Goal: Information Seeking & Learning: Find specific page/section

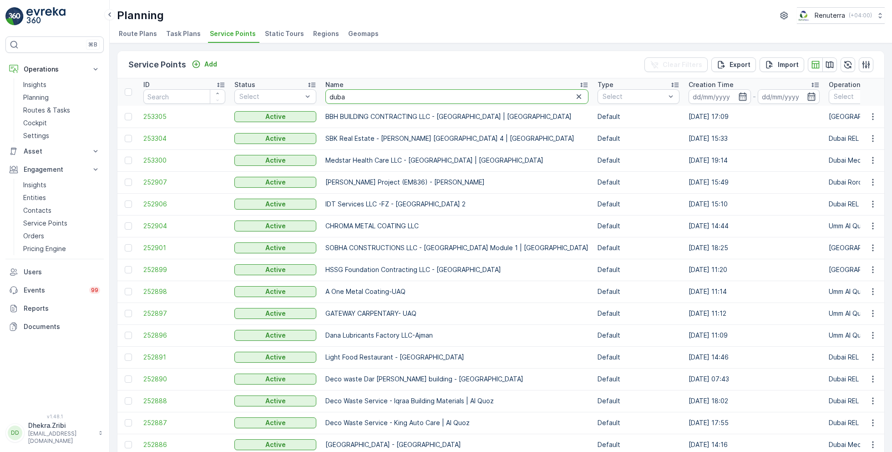
type input "[GEOGRAPHIC_DATA]"
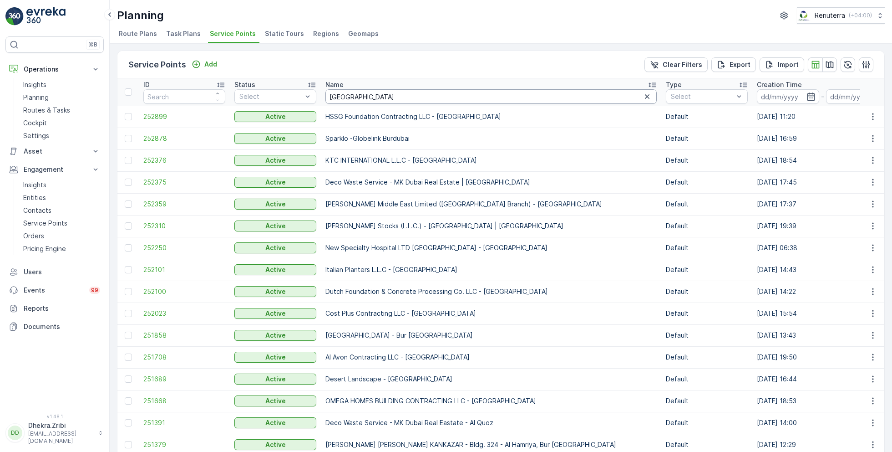
click at [379, 99] on input "[GEOGRAPHIC_DATA]" at bounding box center [490, 96] width 331 height 15
type input "d"
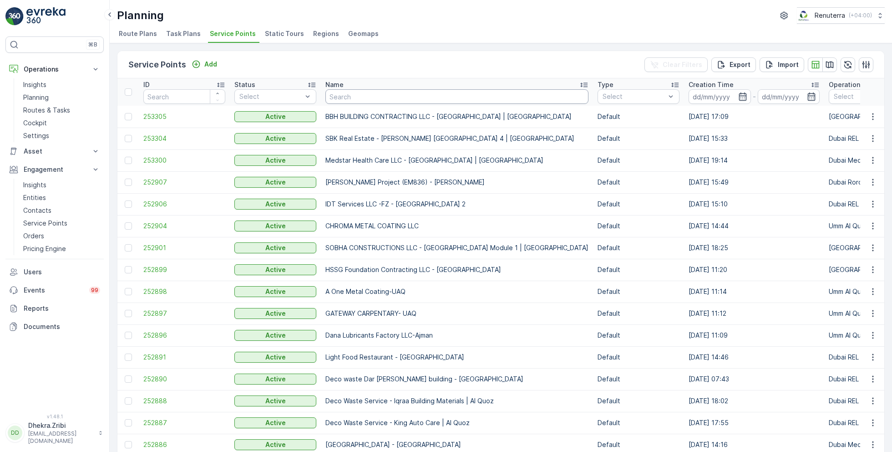
click at [350, 99] on input "text" at bounding box center [456, 96] width 263 height 15
type input "car"
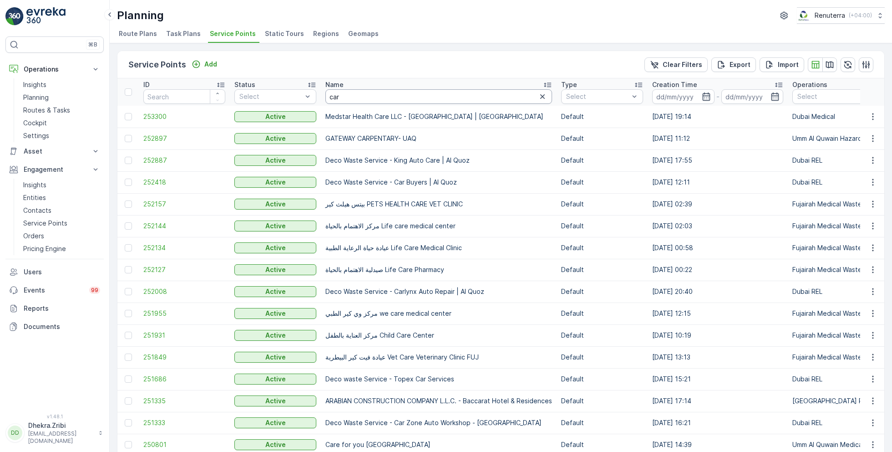
click at [370, 97] on input "car" at bounding box center [438, 96] width 227 height 15
type input "carmel"
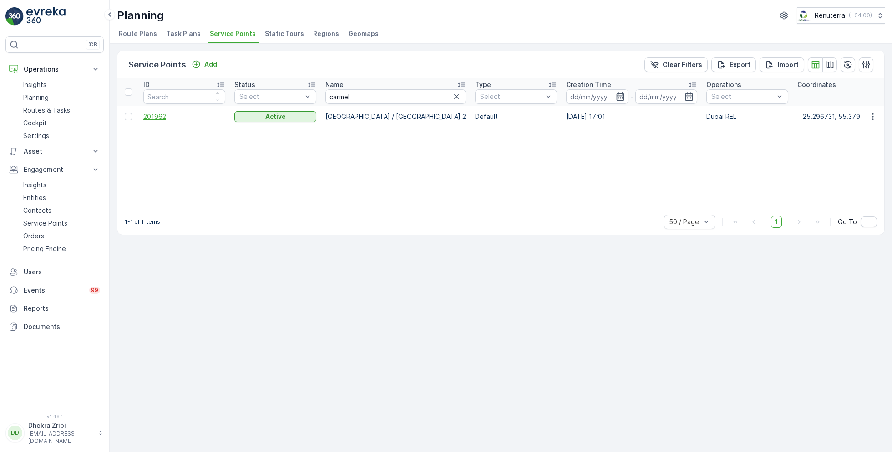
click at [152, 116] on span "201962" at bounding box center [184, 116] width 82 height 9
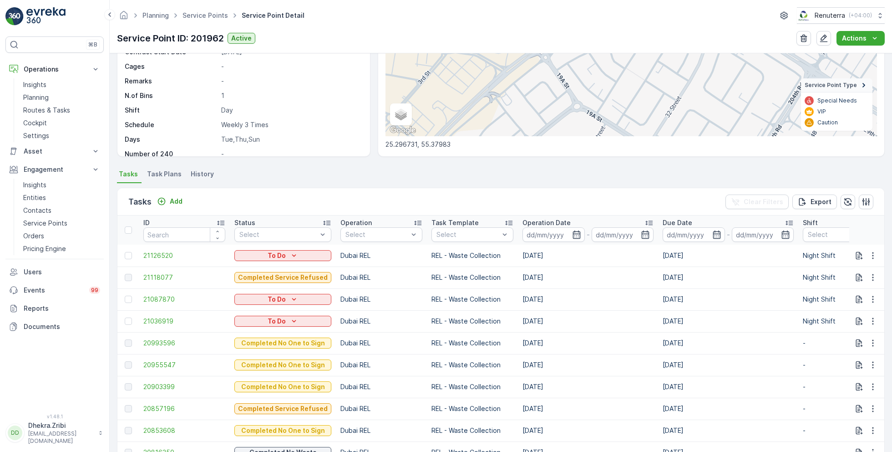
scroll to position [157, 0]
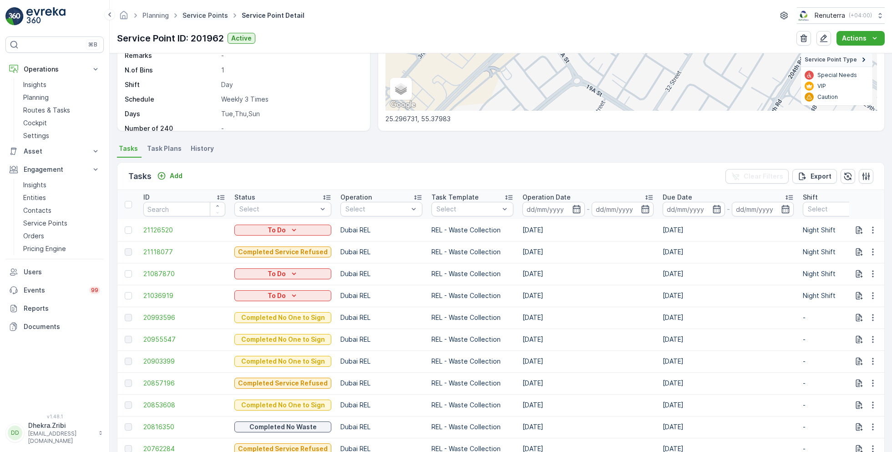
click at [206, 14] on link "Service Points" at bounding box center [206, 15] width 46 height 8
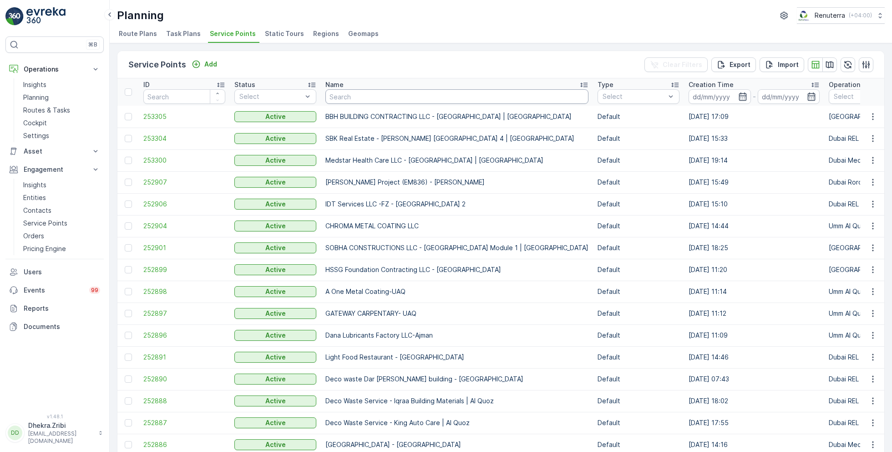
click at [338, 94] on input "text" at bounding box center [456, 96] width 263 height 15
type input "midas"
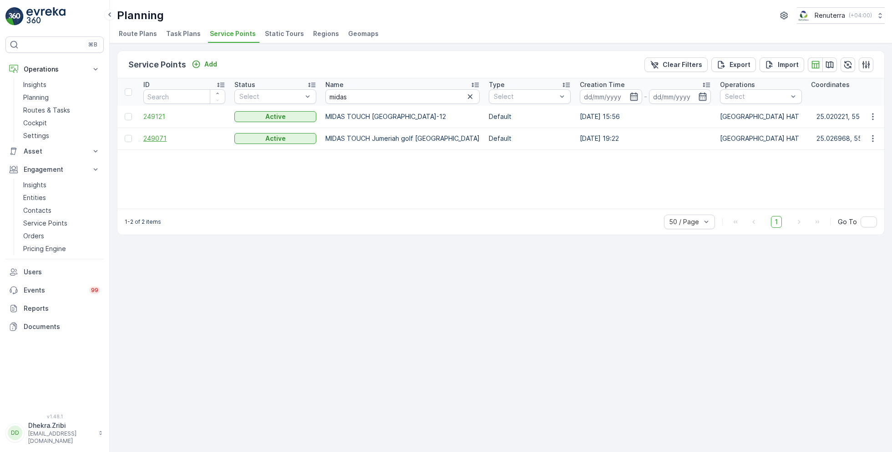
click at [162, 135] on span "249071" at bounding box center [184, 138] width 82 height 9
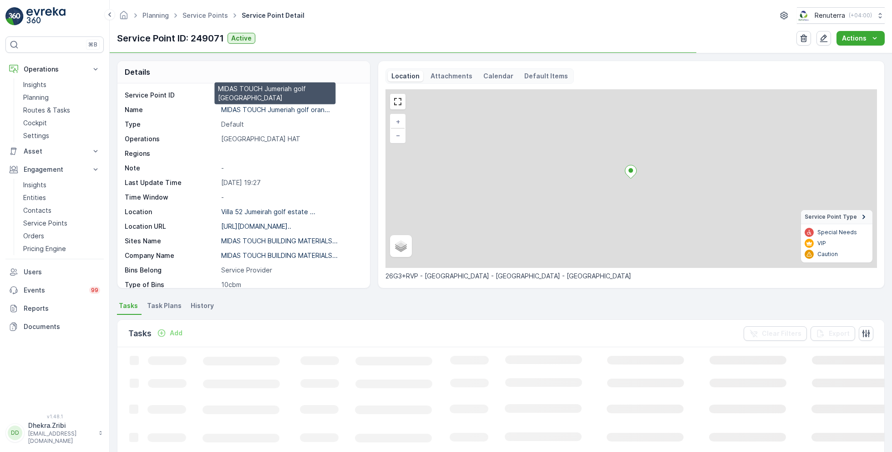
click at [264, 109] on p "MIDAS TOUCH Jumeriah golf oran..." at bounding box center [275, 110] width 109 height 8
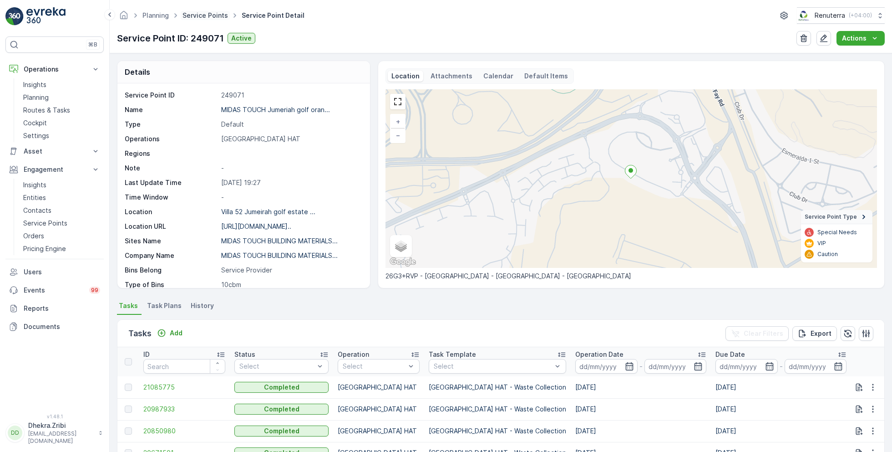
click at [217, 15] on link "Service Points" at bounding box center [206, 15] width 46 height 8
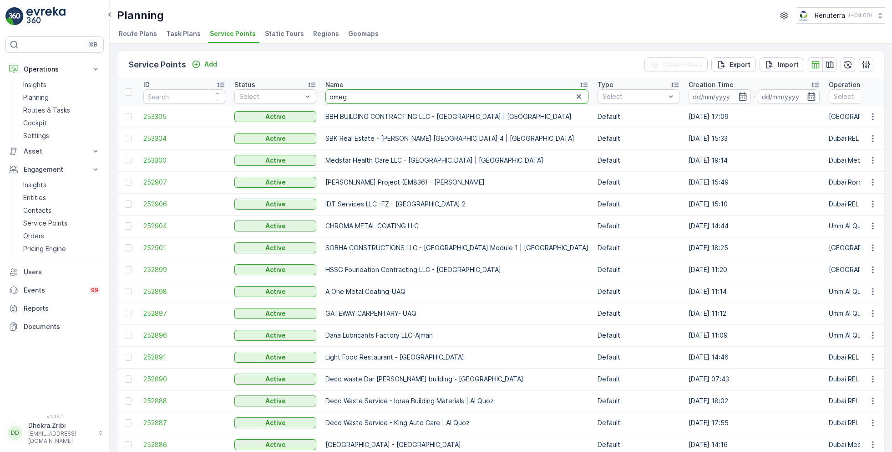
type input "omega"
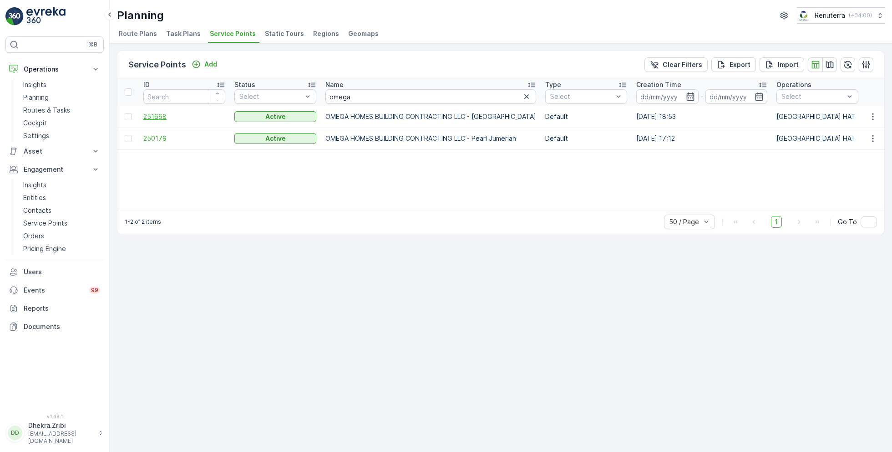
click at [156, 115] on span "251668" at bounding box center [184, 116] width 82 height 9
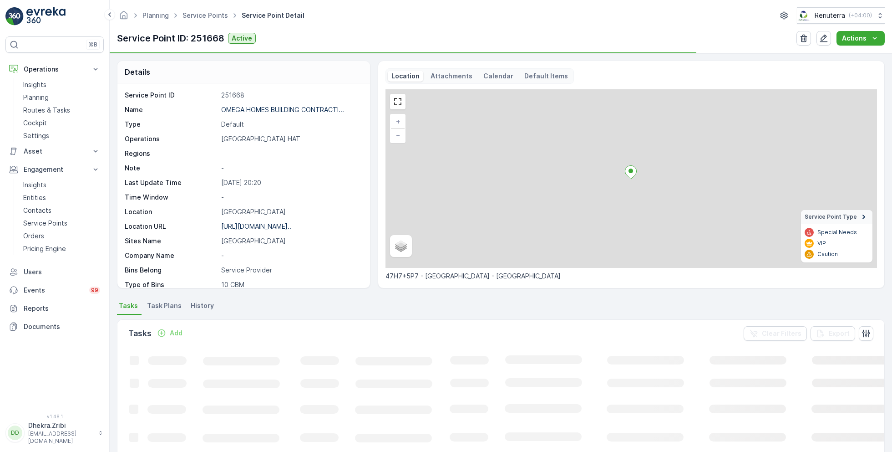
click at [241, 113] on div "OMEGA HOMES BUILDING CONTRACTI..." at bounding box center [282, 109] width 123 height 9
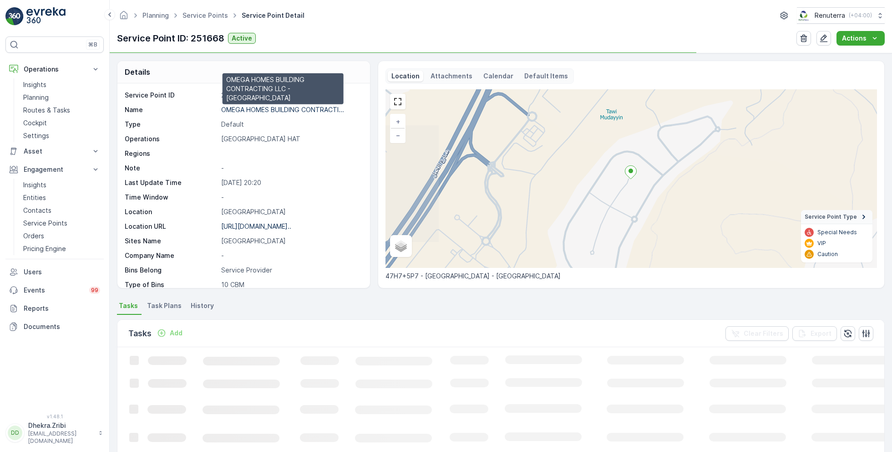
click at [242, 108] on p "OMEGA HOMES BUILDING CONTRACTI..." at bounding box center [282, 110] width 123 height 8
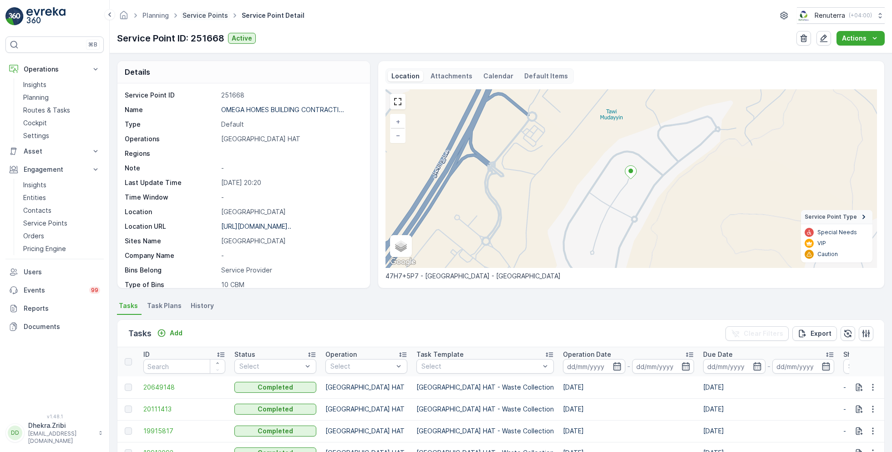
click at [204, 13] on link "Service Points" at bounding box center [206, 15] width 46 height 8
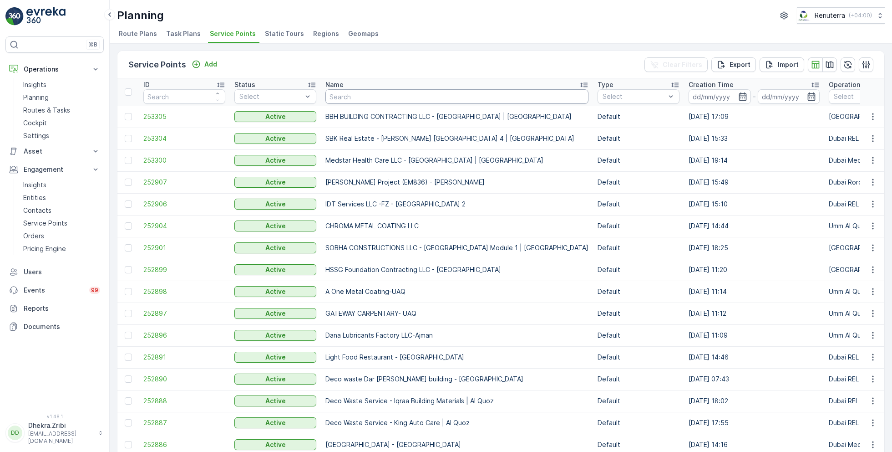
click at [347, 95] on input "text" at bounding box center [456, 96] width 263 height 15
type input "al serh"
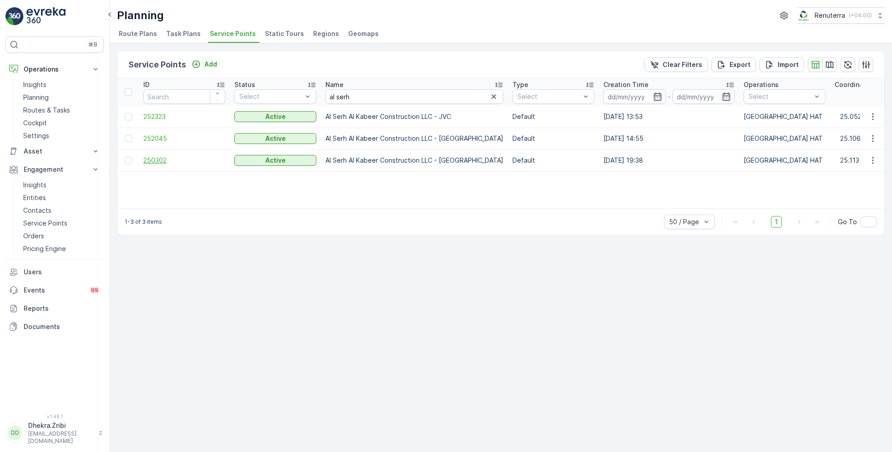
click at [160, 157] on span "250302" at bounding box center [184, 160] width 82 height 9
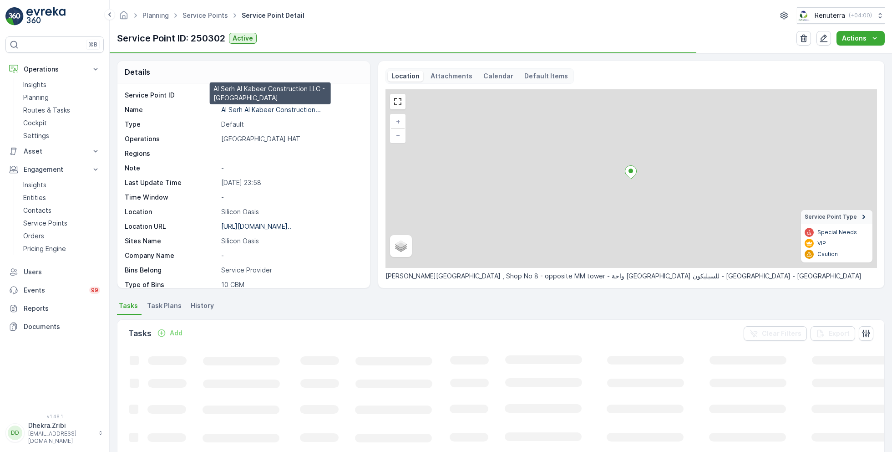
click at [260, 107] on p "Al Serh Al Kabeer Construction..." at bounding box center [271, 110] width 100 height 8
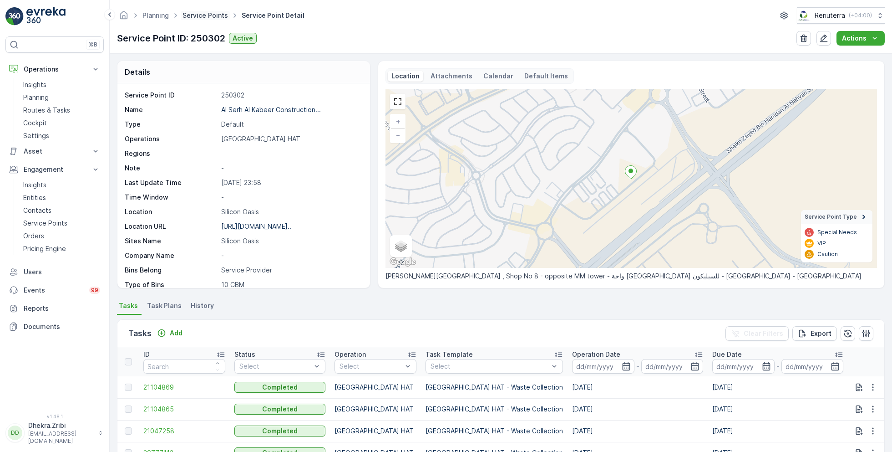
click at [216, 14] on link "Service Points" at bounding box center [206, 15] width 46 height 8
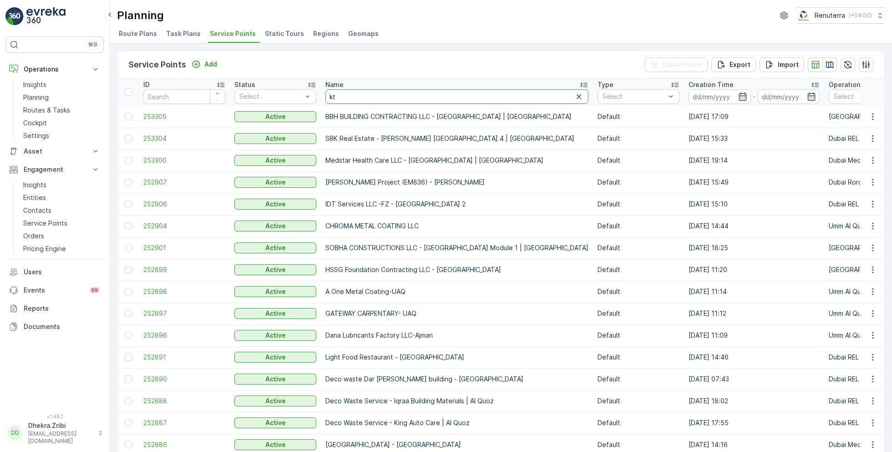
type input "ktc"
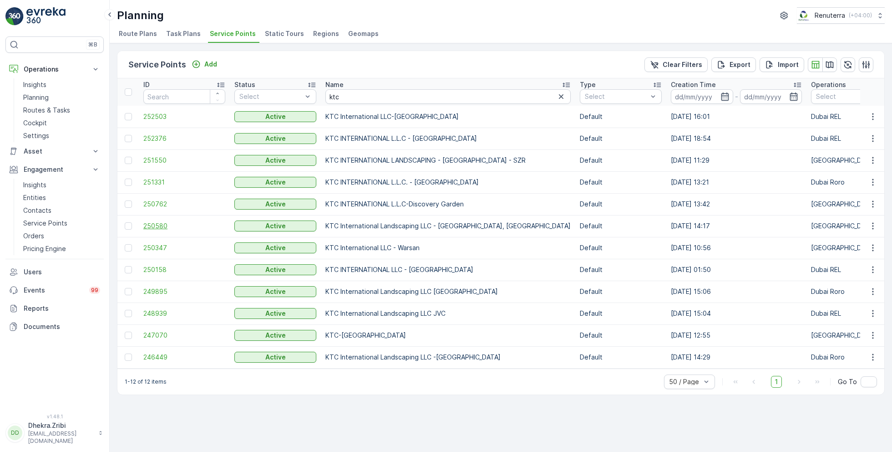
click at [163, 225] on span "250580" at bounding box center [184, 225] width 82 height 9
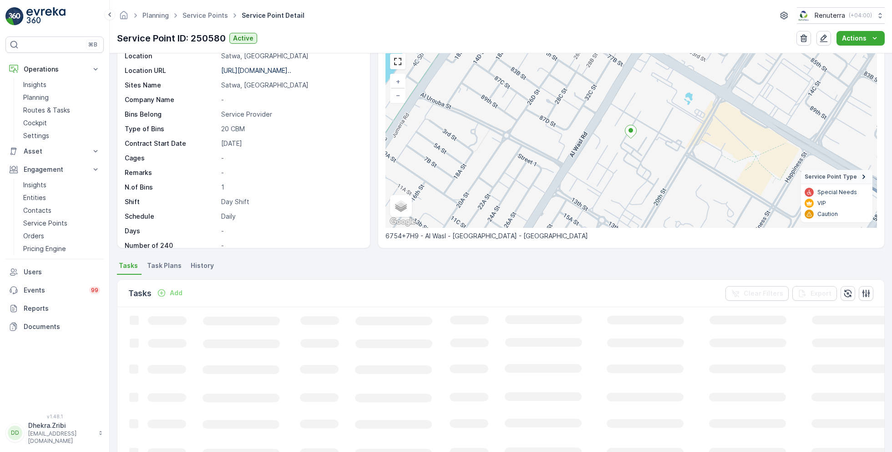
scroll to position [38, 0]
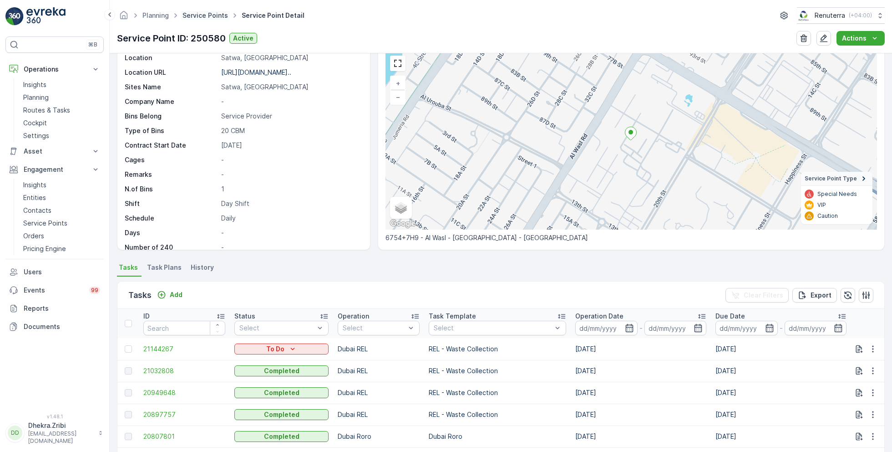
click at [197, 15] on link "Service Points" at bounding box center [206, 15] width 46 height 8
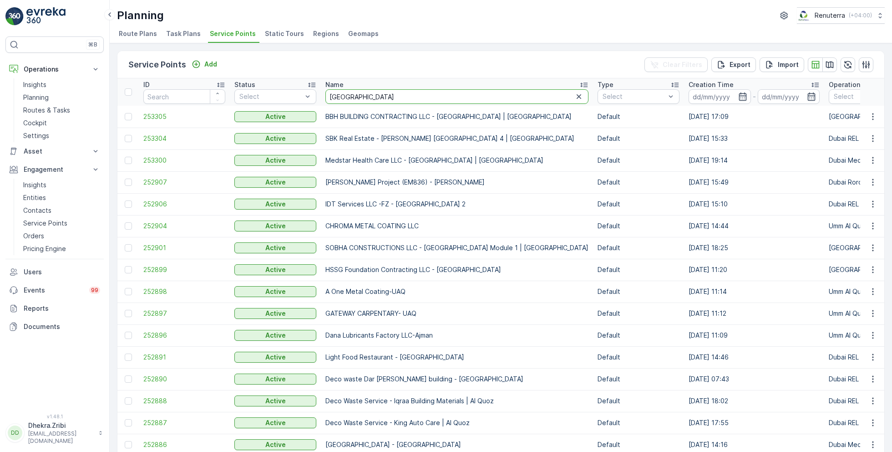
type input "italian"
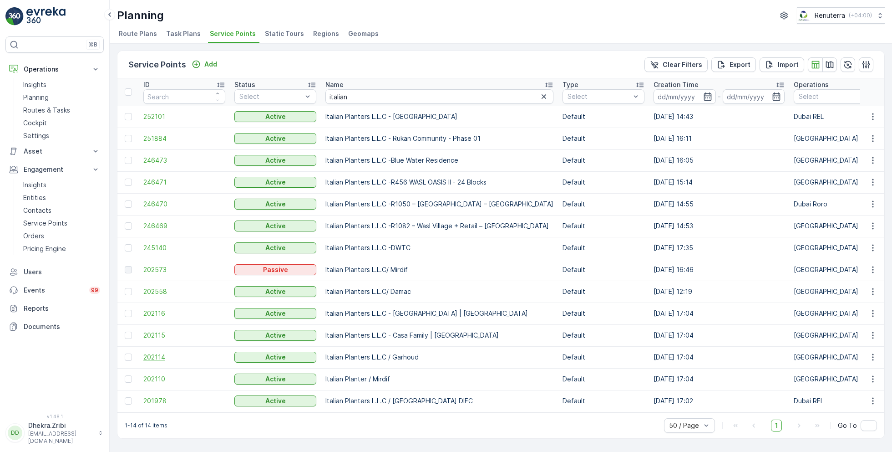
click at [161, 353] on span "202114" at bounding box center [184, 356] width 82 height 9
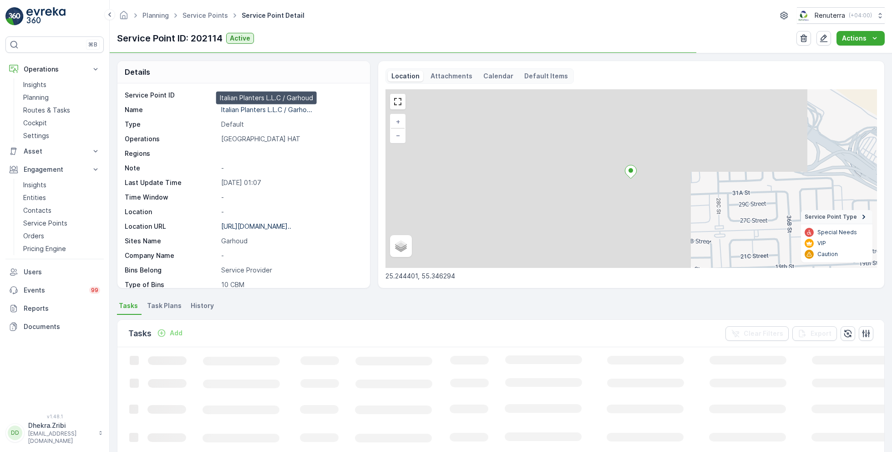
click at [267, 109] on p "Italian Planters L.L.C / Garho..." at bounding box center [266, 110] width 91 height 8
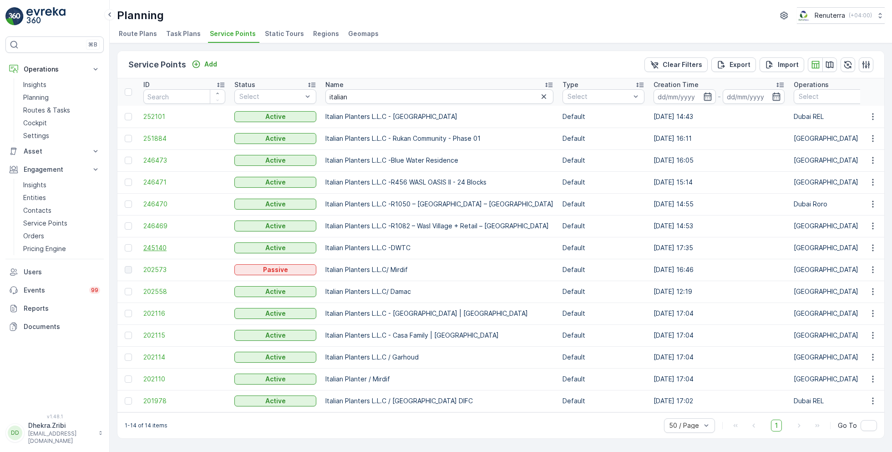
click at [163, 243] on span "245140" at bounding box center [184, 247] width 82 height 9
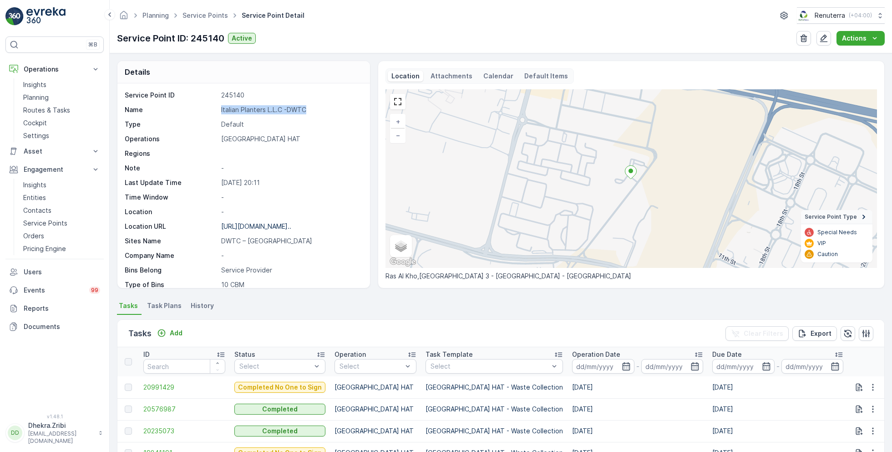
drag, startPoint x: 220, startPoint y: 107, endPoint x: 321, endPoint y: 106, distance: 101.1
click at [321, 106] on div "Name Italian Planters L.L.C -DWTC" at bounding box center [243, 109] width 236 height 9
copy p "Italian Planters L.L.C -DWTC"
click at [206, 16] on link "Service Points" at bounding box center [206, 15] width 46 height 8
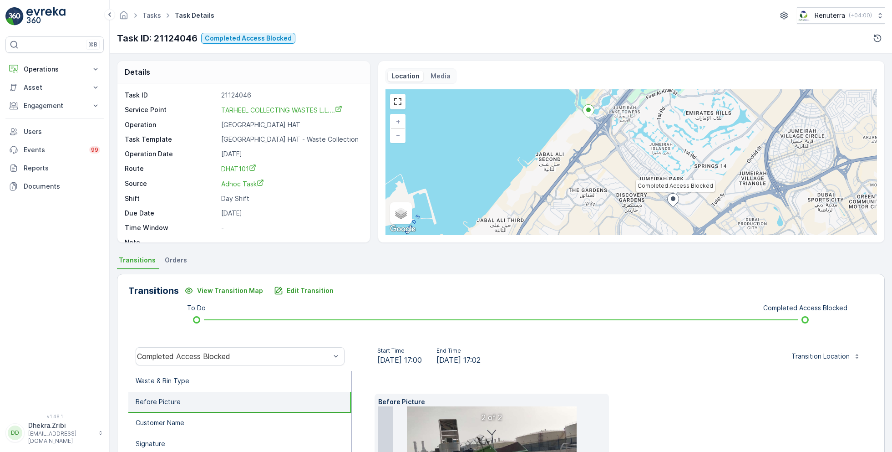
scroll to position [130, 0]
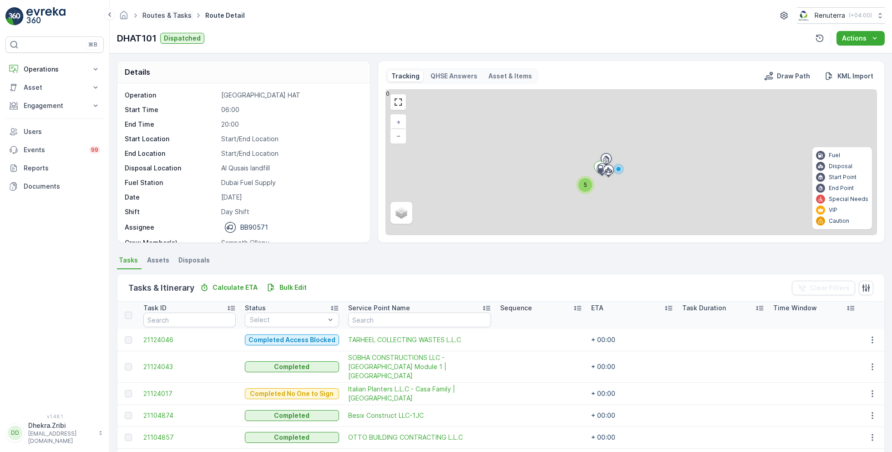
click at [168, 12] on link "Routes & Tasks" at bounding box center [166, 15] width 49 height 8
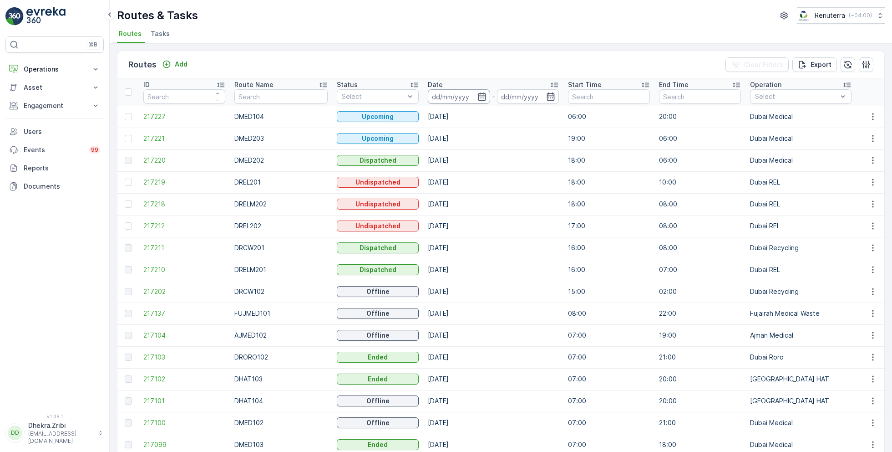
click at [477, 93] on input at bounding box center [459, 96] width 62 height 15
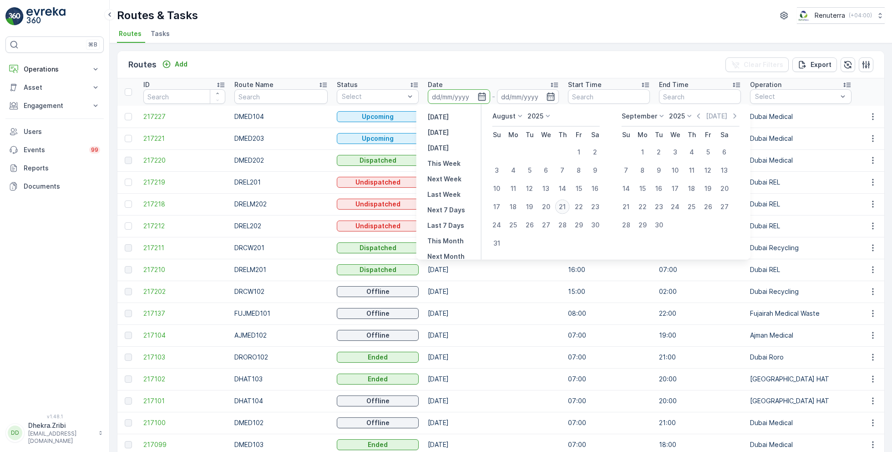
click at [561, 203] on div "21" at bounding box center [562, 206] width 15 height 15
type input "[DATE]"
click at [561, 203] on div "21" at bounding box center [562, 206] width 15 height 15
type input "[DATE]"
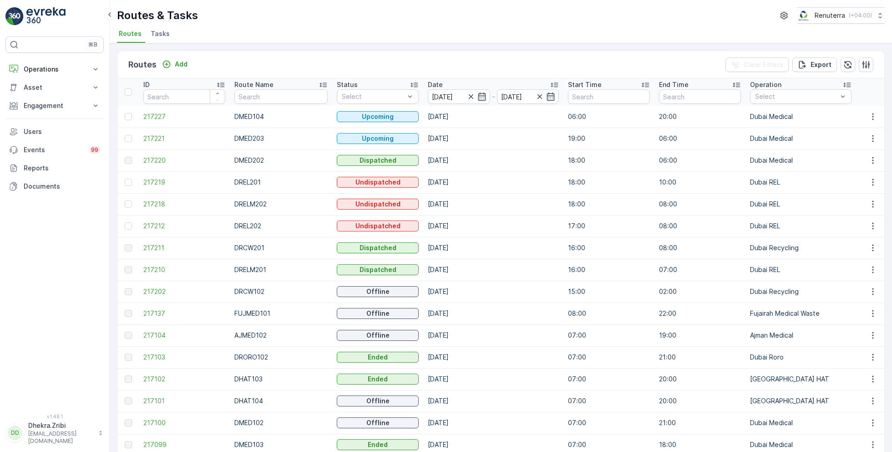
click at [467, 46] on div "Routes Add Clear Filters Export ID Route Name Status Select Date 21.08.2025 - 2…" at bounding box center [501, 247] width 783 height 408
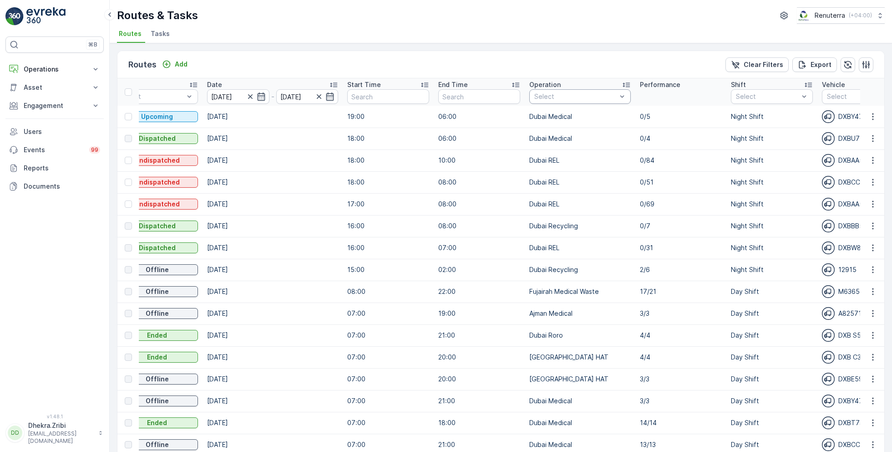
scroll to position [0, 229]
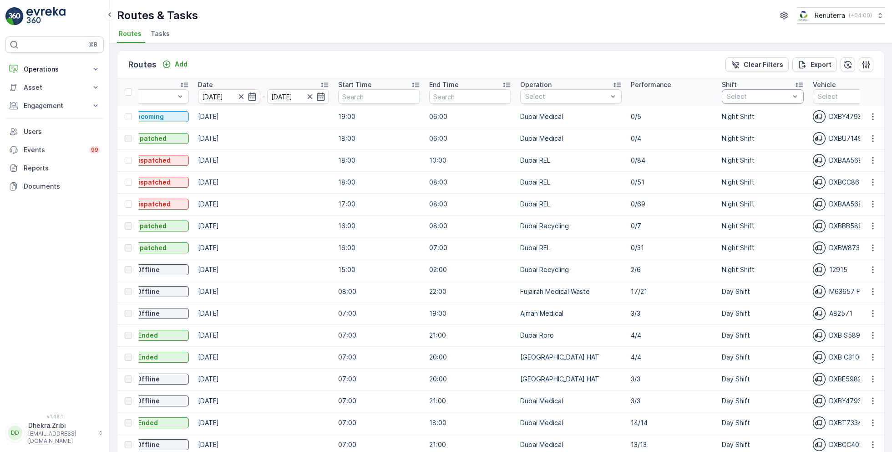
click at [764, 98] on div at bounding box center [758, 96] width 65 height 7
click at [737, 147] on p "Day Shift" at bounding box center [751, 146] width 29 height 9
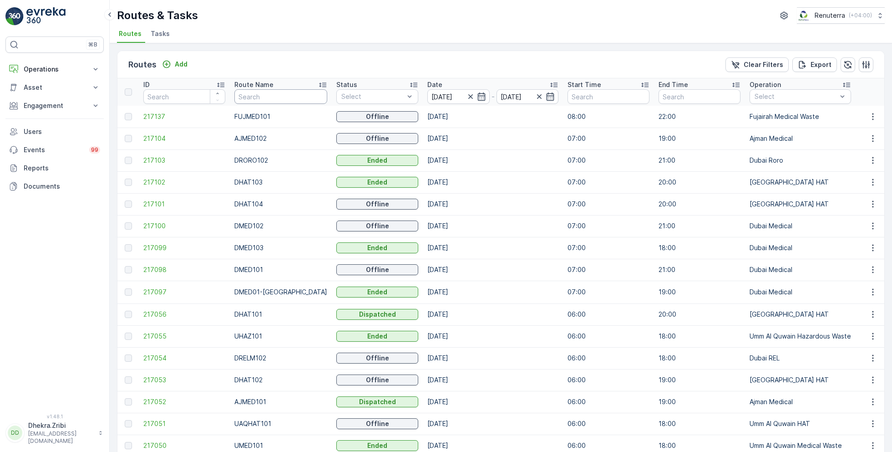
click at [262, 97] on input "text" at bounding box center [280, 96] width 93 height 15
type input "hat"
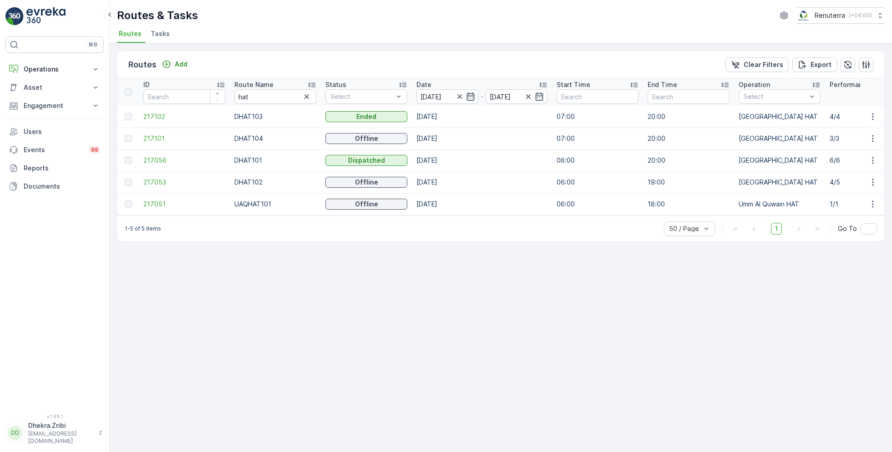
click at [313, 84] on icon at bounding box center [311, 85] width 7 height 5
click at [158, 114] on span "217056" at bounding box center [184, 116] width 82 height 9
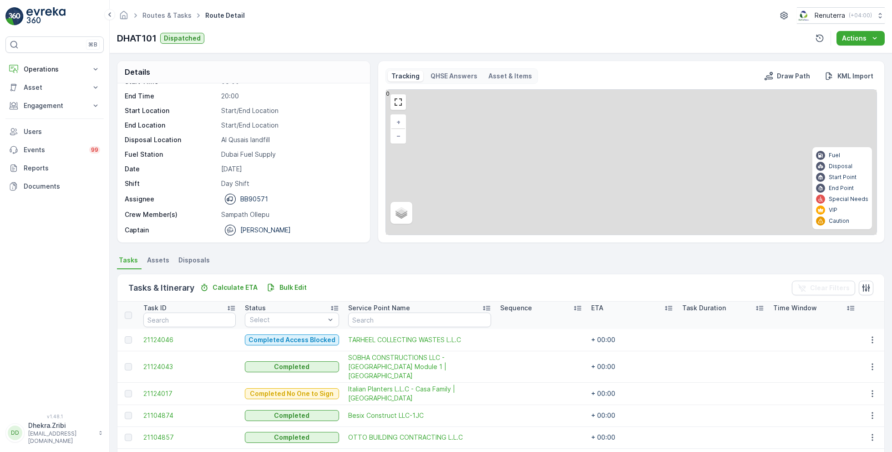
scroll to position [46, 0]
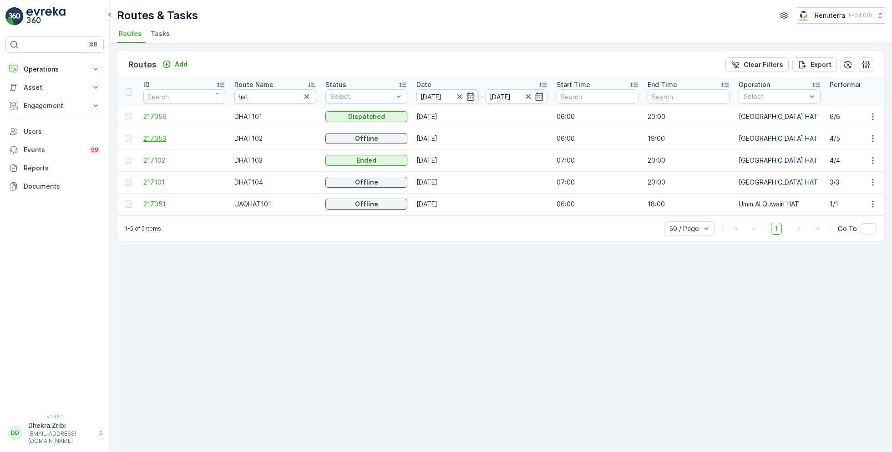
click at [154, 140] on span "217053" at bounding box center [184, 138] width 82 height 9
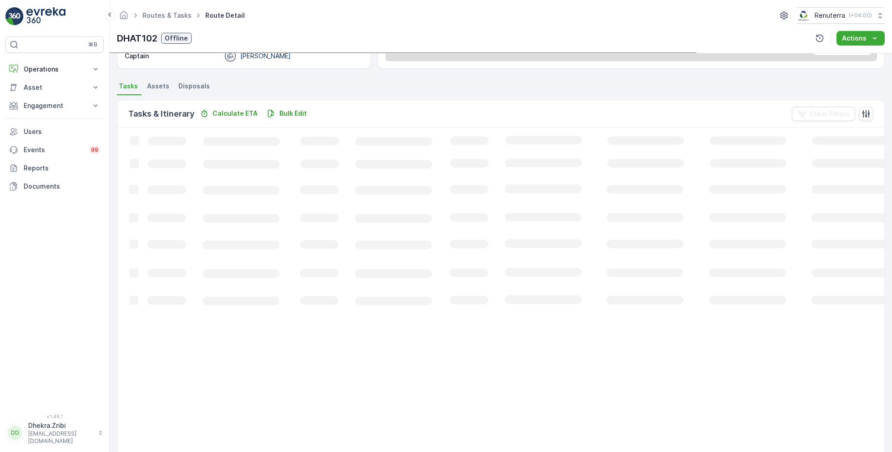
scroll to position [24, 0]
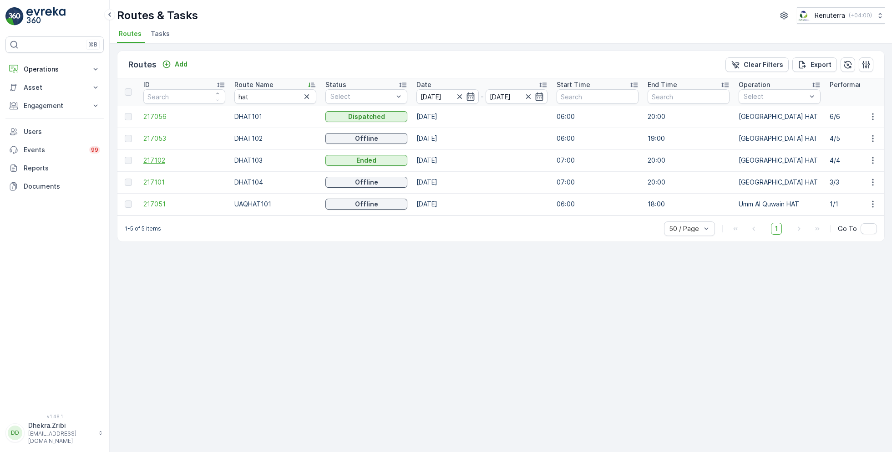
click at [154, 159] on span "217102" at bounding box center [184, 160] width 82 height 9
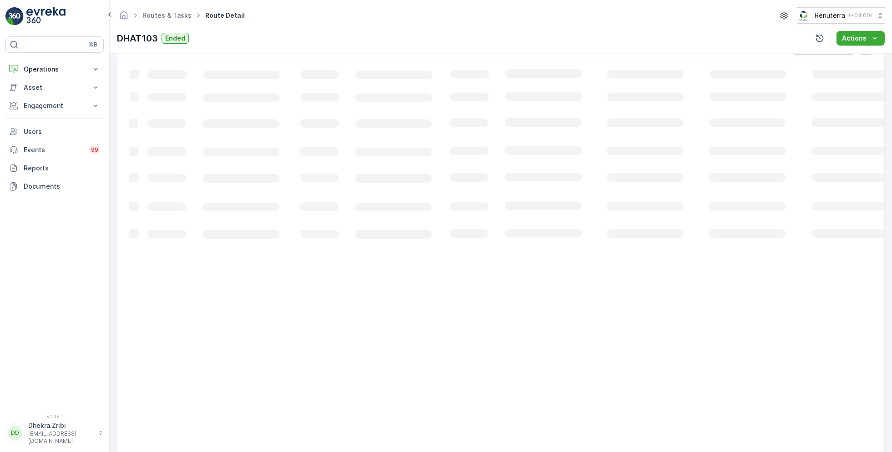
scroll to position [17, 0]
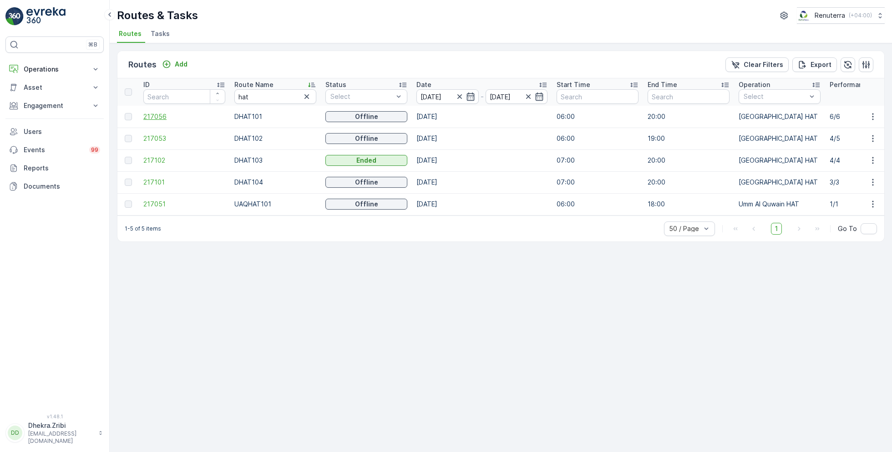
click at [161, 116] on span "217056" at bounding box center [184, 116] width 82 height 9
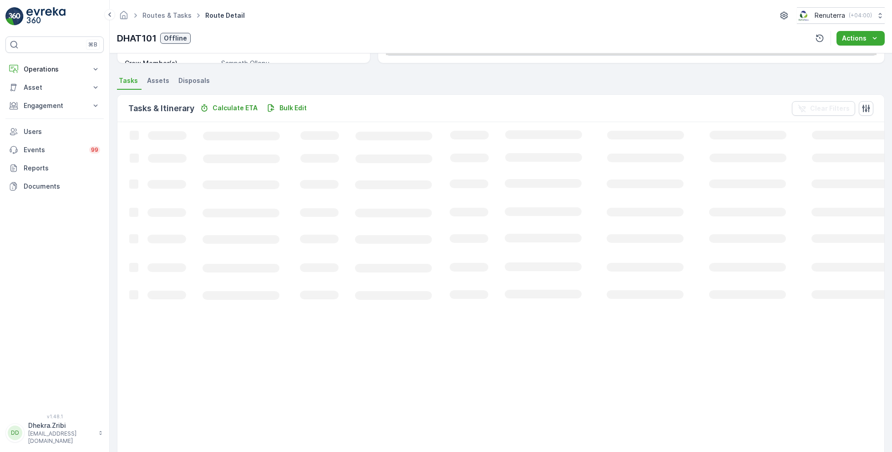
scroll to position [46, 0]
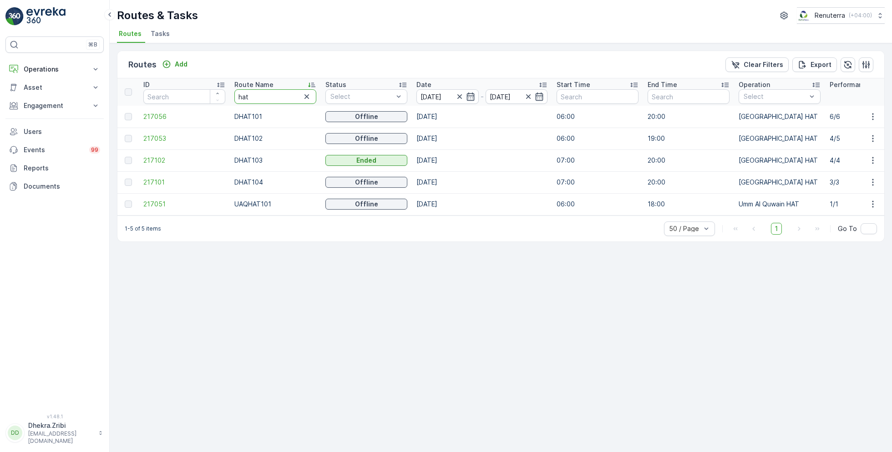
type input "roro"
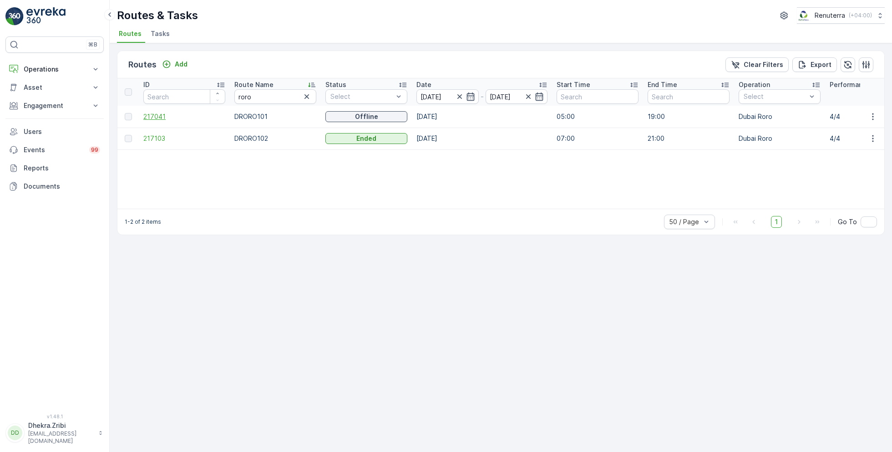
click at [147, 117] on span "217041" at bounding box center [184, 116] width 82 height 9
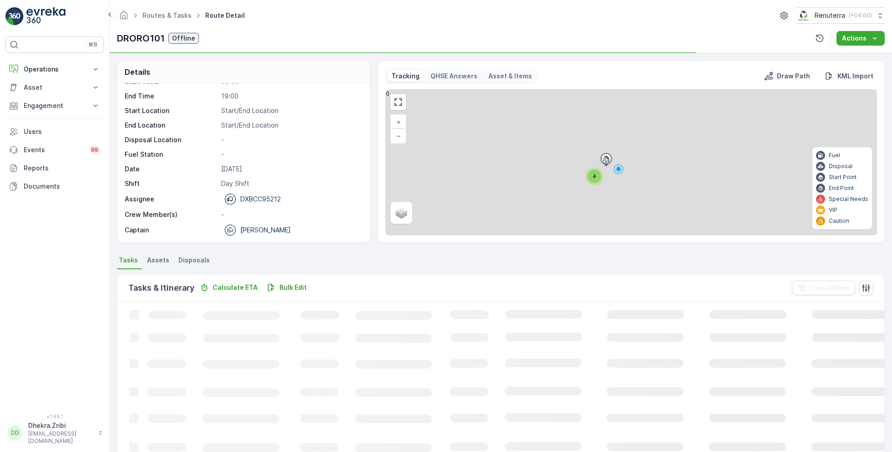
scroll to position [17, 0]
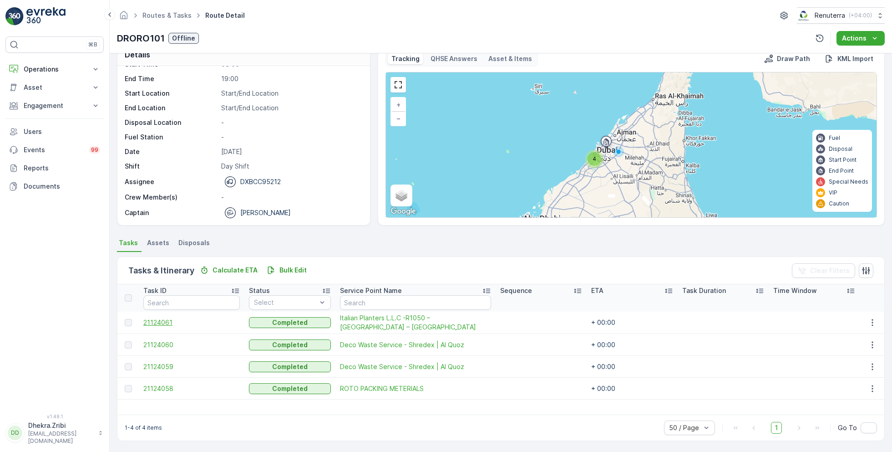
click at [172, 320] on span "21124061" at bounding box center [191, 322] width 97 height 9
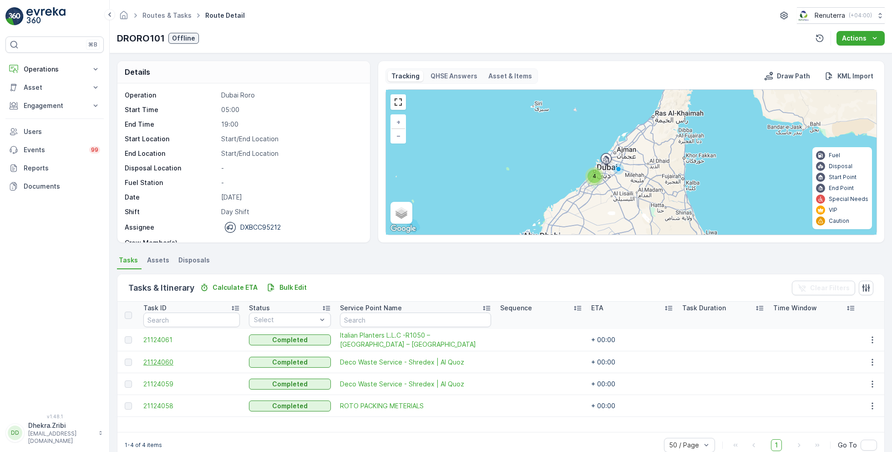
click at [169, 358] on span "21124060" at bounding box center [191, 361] width 97 height 9
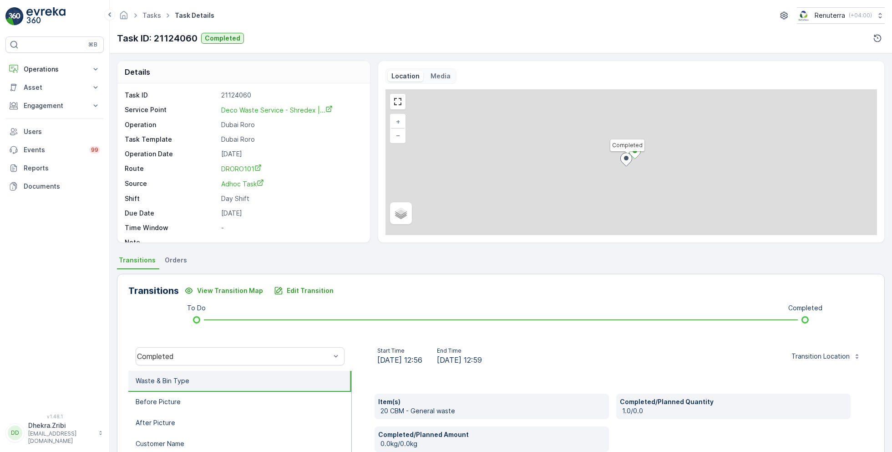
scroll to position [122, 0]
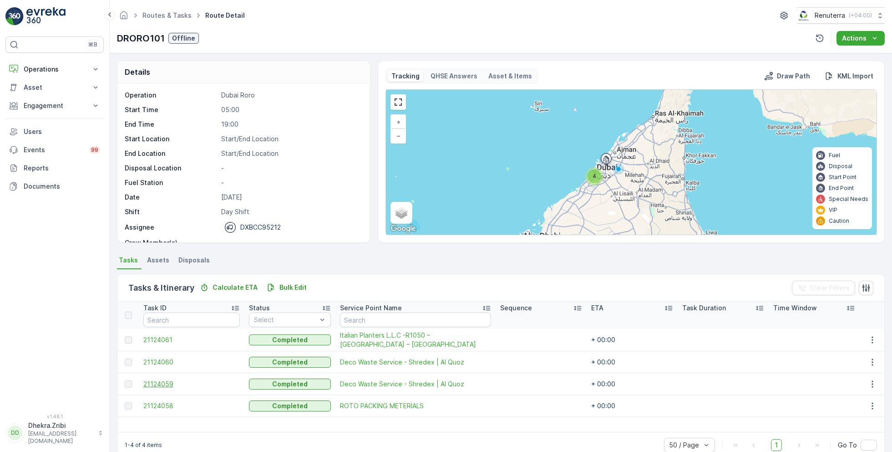
click at [168, 381] on span "21124059" at bounding box center [191, 383] width 97 height 9
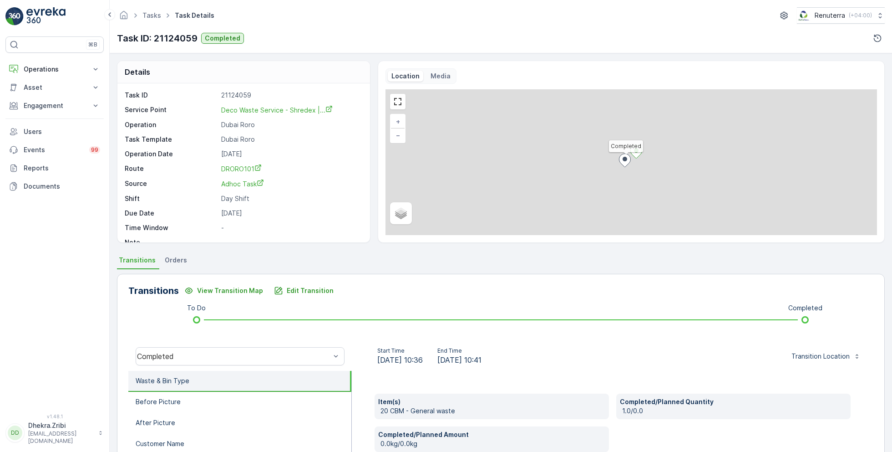
scroll to position [122, 0]
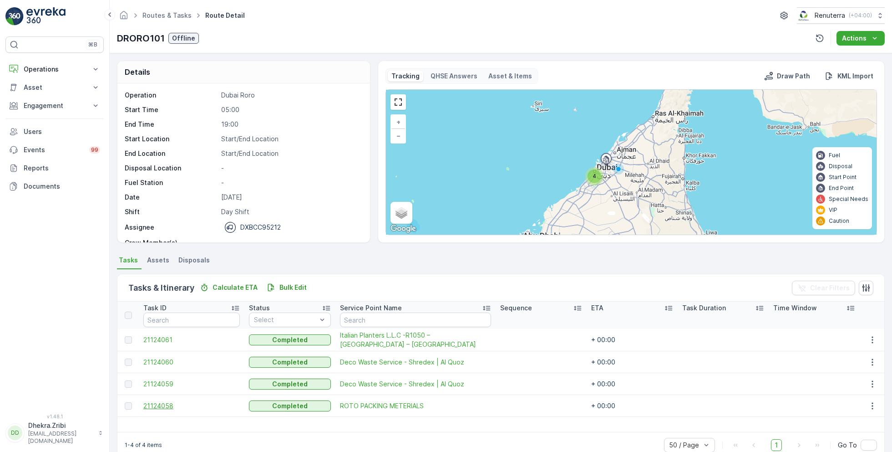
click at [166, 403] on span "21124058" at bounding box center [191, 405] width 97 height 9
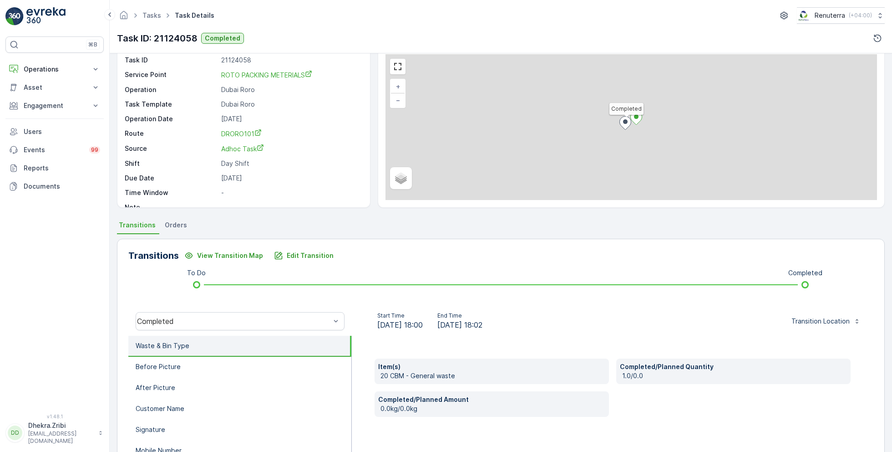
scroll to position [122, 0]
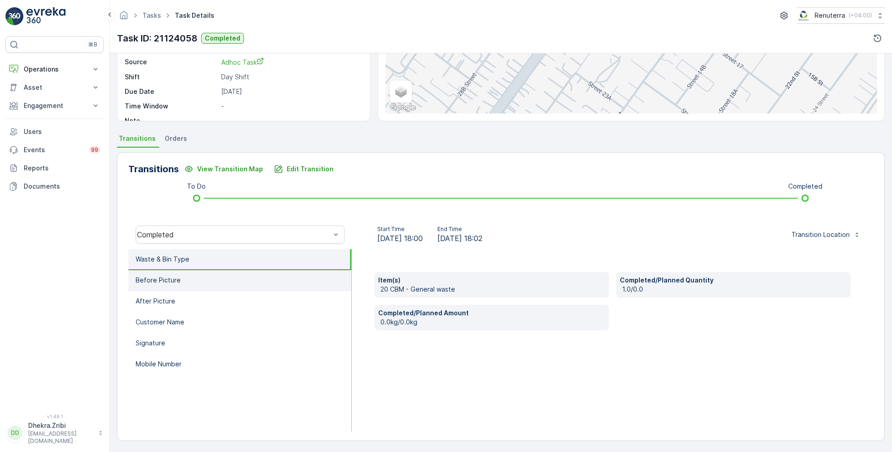
click at [197, 288] on li "Before Picture" at bounding box center [239, 280] width 223 height 21
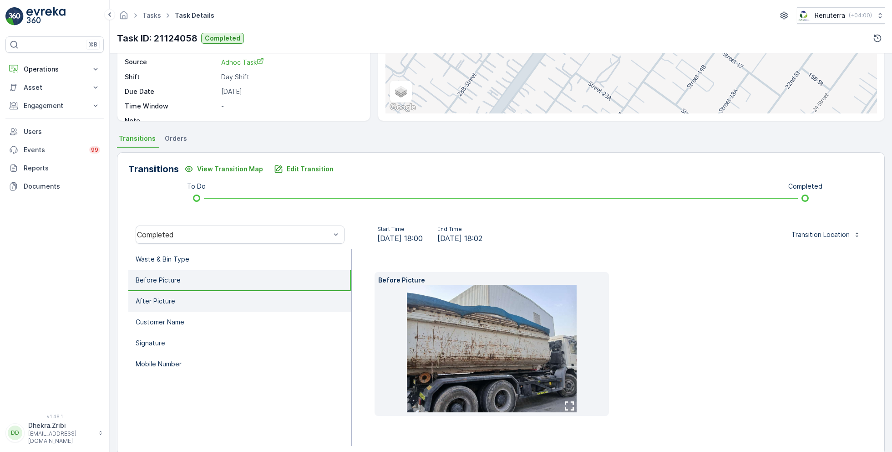
click at [196, 300] on li "After Picture" at bounding box center [239, 301] width 223 height 21
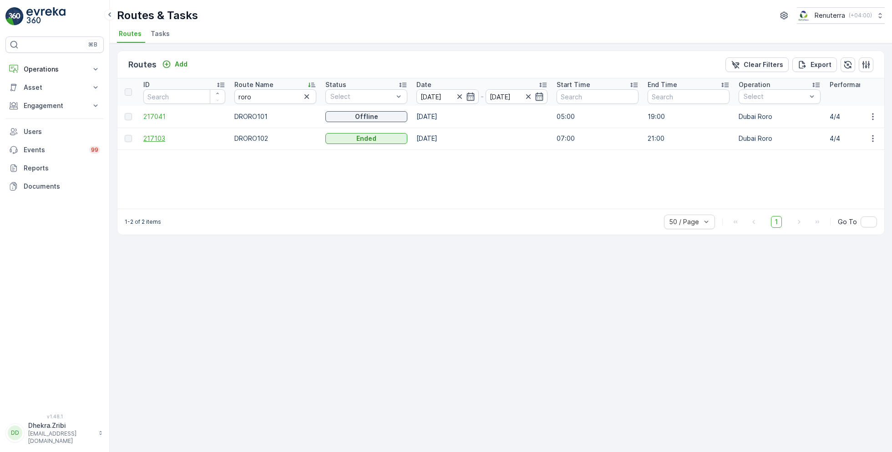
click at [152, 135] on span "217103" at bounding box center [184, 138] width 82 height 9
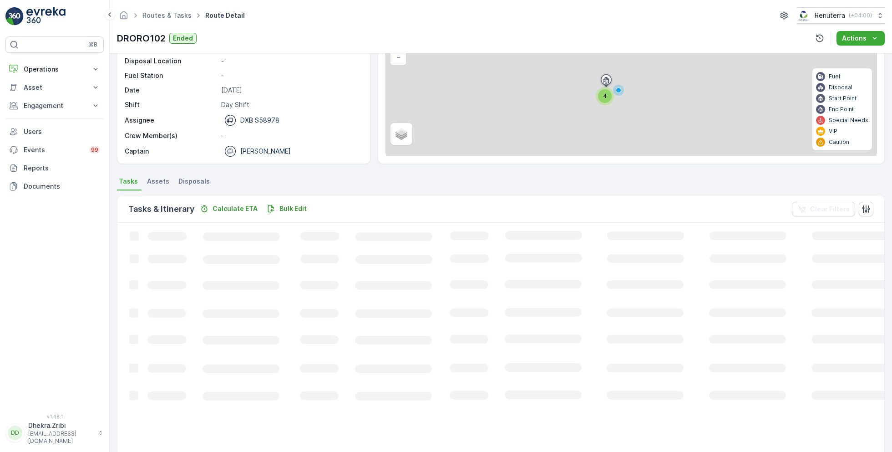
scroll to position [17, 0]
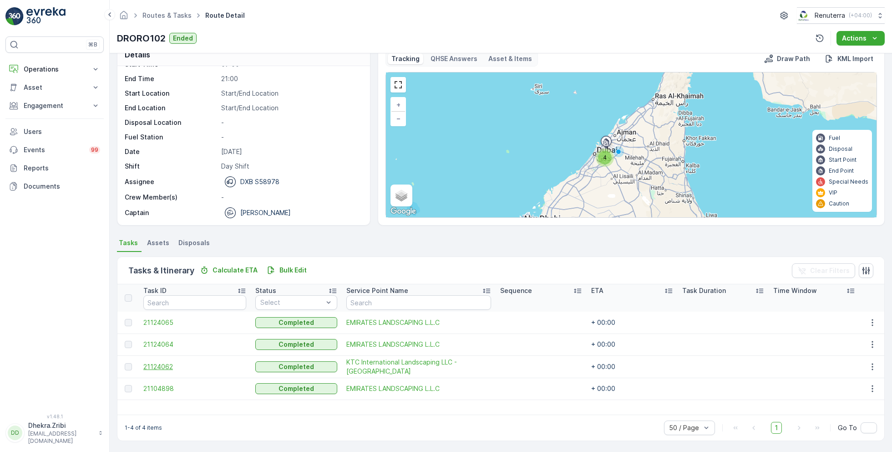
click at [167, 364] on span "21124062" at bounding box center [194, 366] width 103 height 9
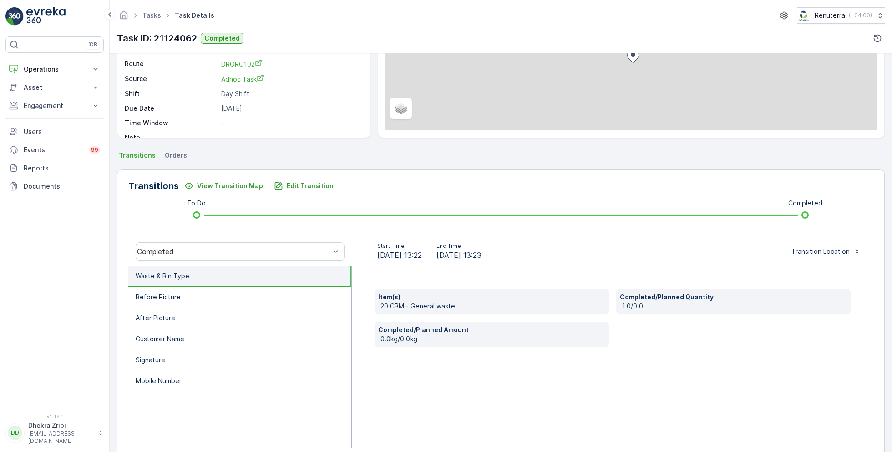
scroll to position [122, 0]
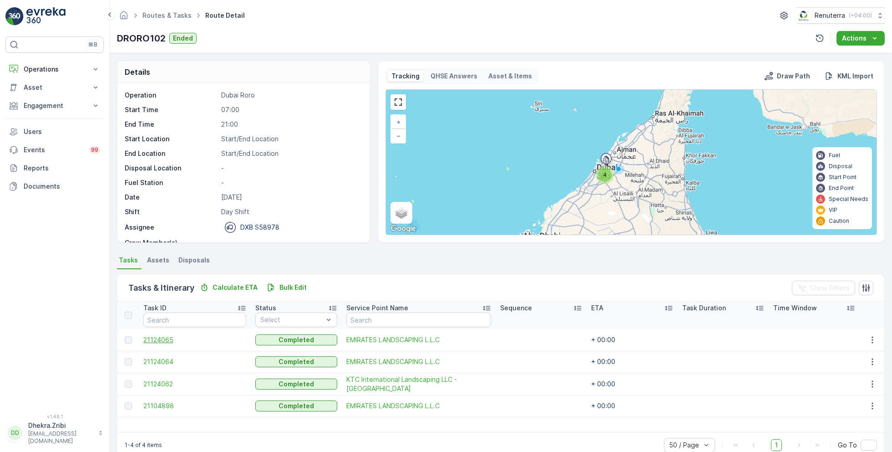
click at [163, 340] on span "21124065" at bounding box center [194, 339] width 103 height 9
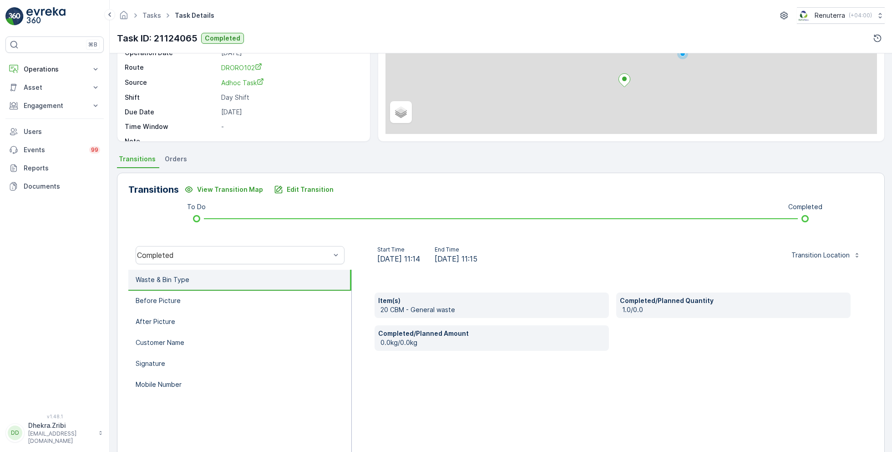
scroll to position [108, 0]
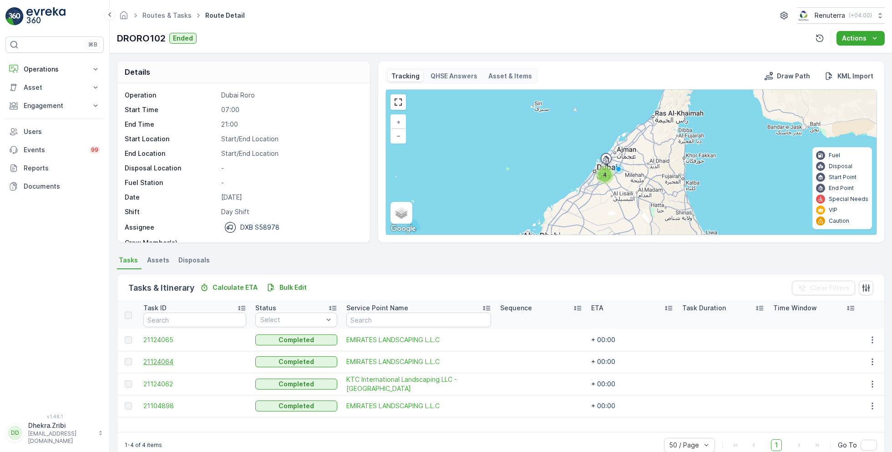
click at [166, 363] on span "21124064" at bounding box center [194, 361] width 103 height 9
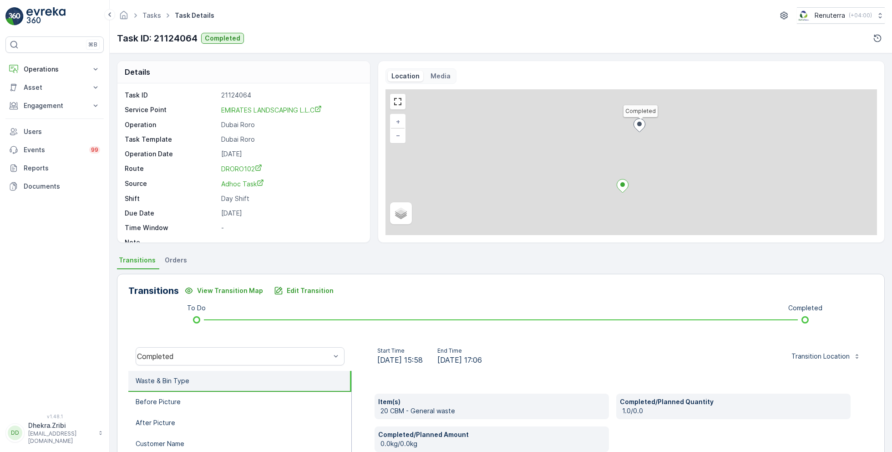
scroll to position [122, 0]
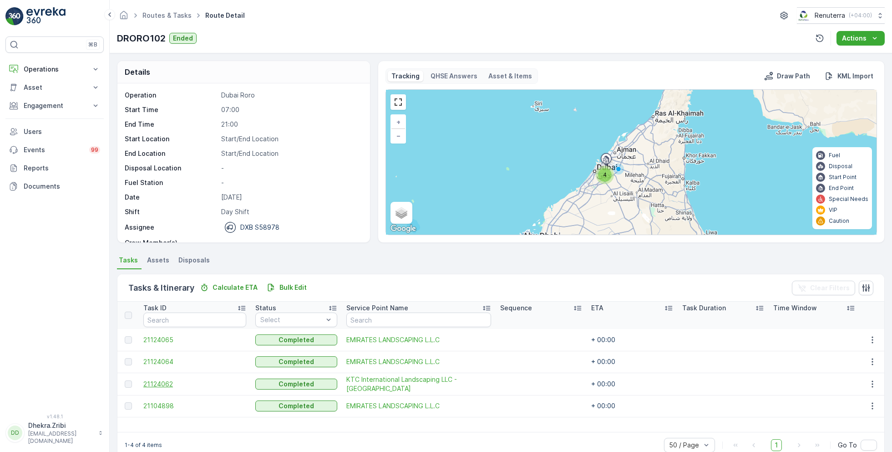
click at [165, 381] on span "21124062" at bounding box center [194, 383] width 103 height 9
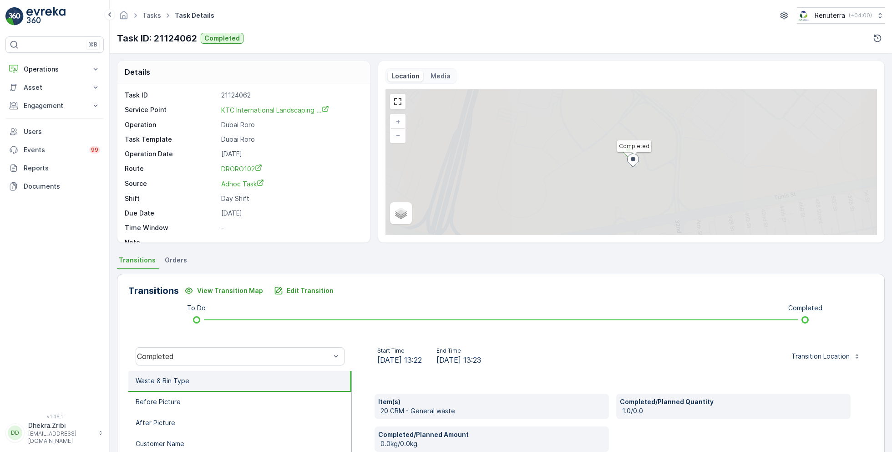
scroll to position [122, 0]
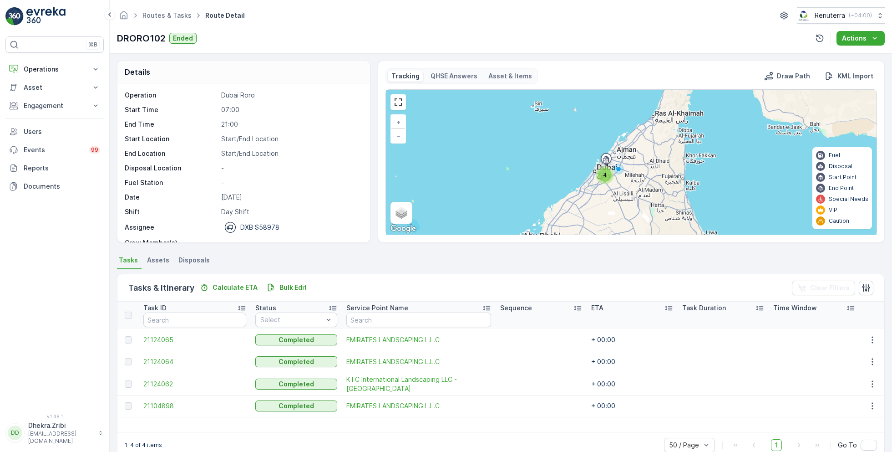
click at [146, 402] on span "21104898" at bounding box center [194, 405] width 103 height 9
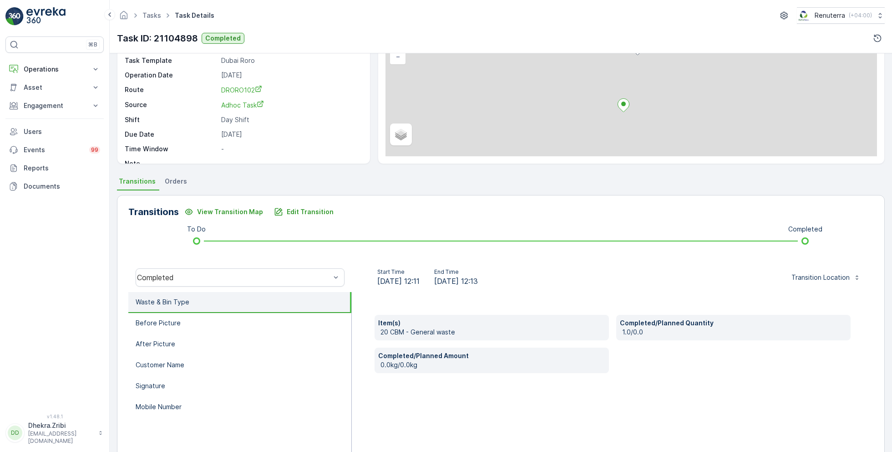
scroll to position [122, 0]
